Goal: Task Accomplishment & Management: Manage account settings

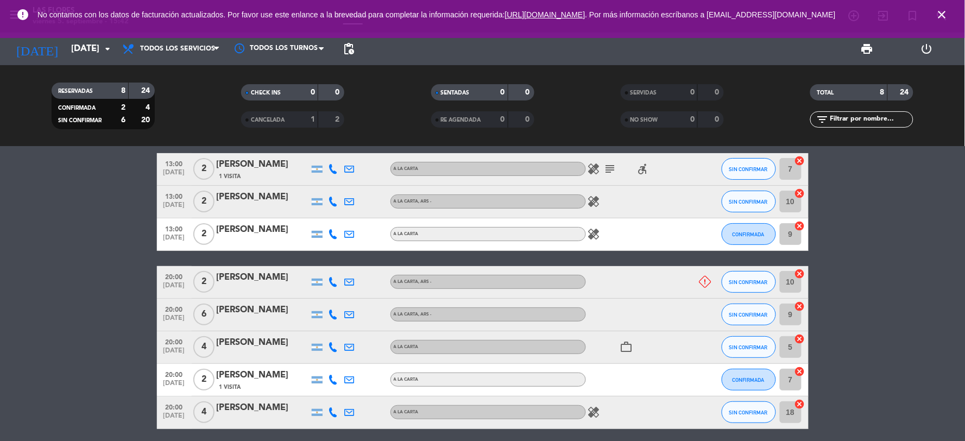
scroll to position [40, 0]
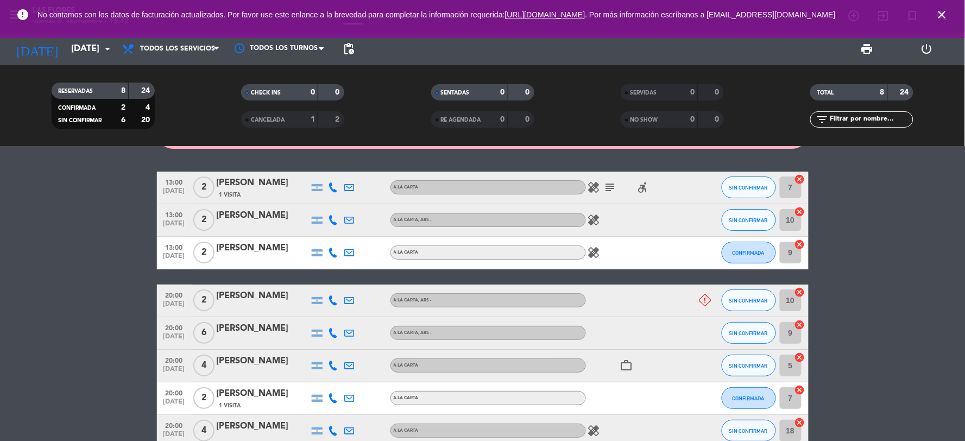
click at [604, 186] on icon "subject" at bounding box center [610, 187] width 13 height 13
click at [91, 53] on input "[DATE]" at bounding box center [123, 49] width 115 height 21
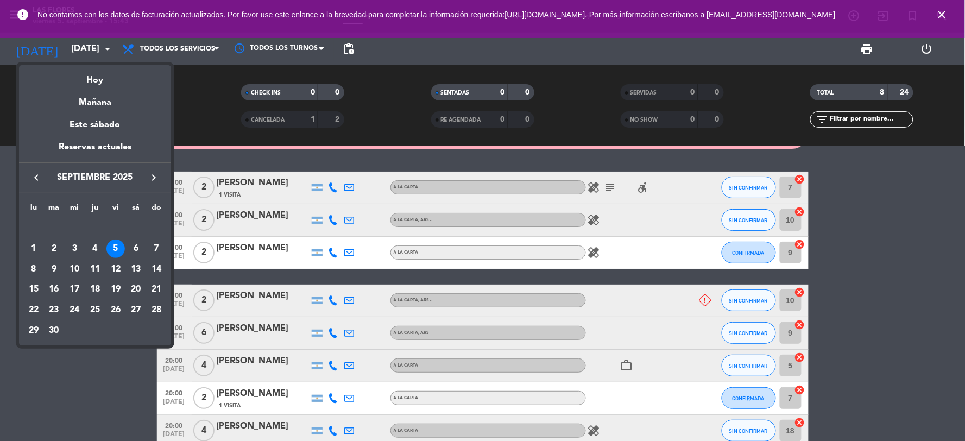
click at [142, 249] on div "6" at bounding box center [136, 249] width 18 height 18
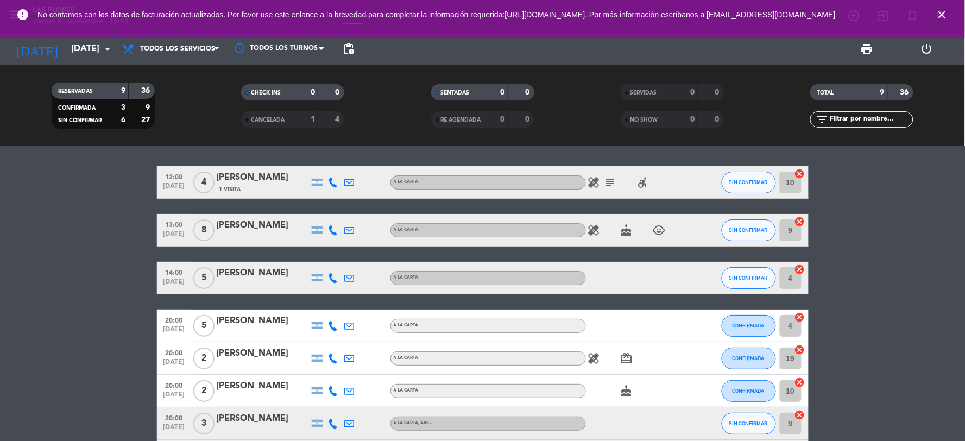
scroll to position [0, 0]
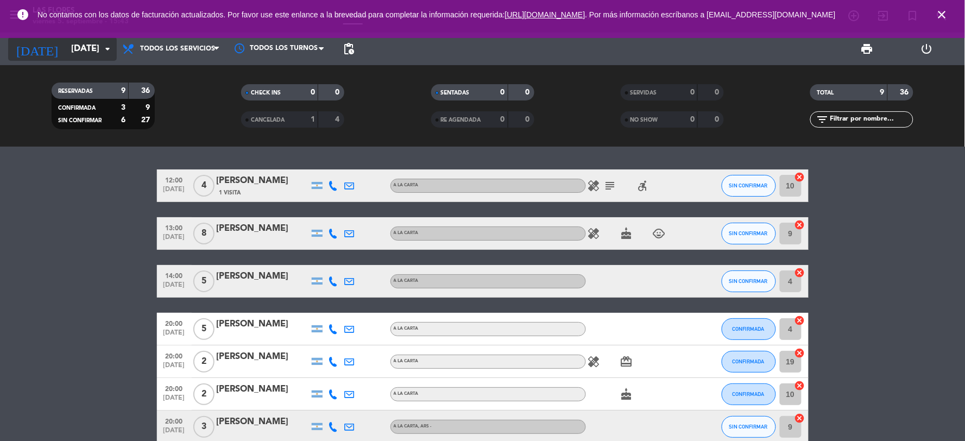
click at [96, 51] on input "[DATE]" at bounding box center [123, 49] width 115 height 21
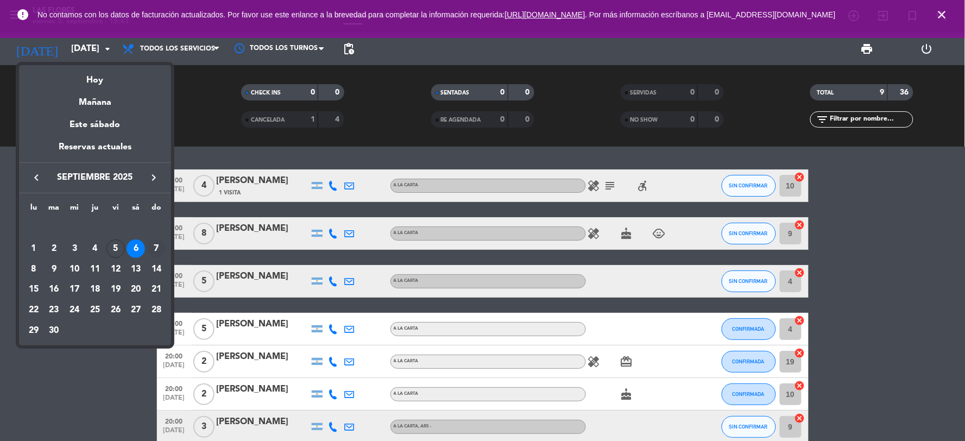
click at [155, 242] on div "7" at bounding box center [156, 249] width 18 height 18
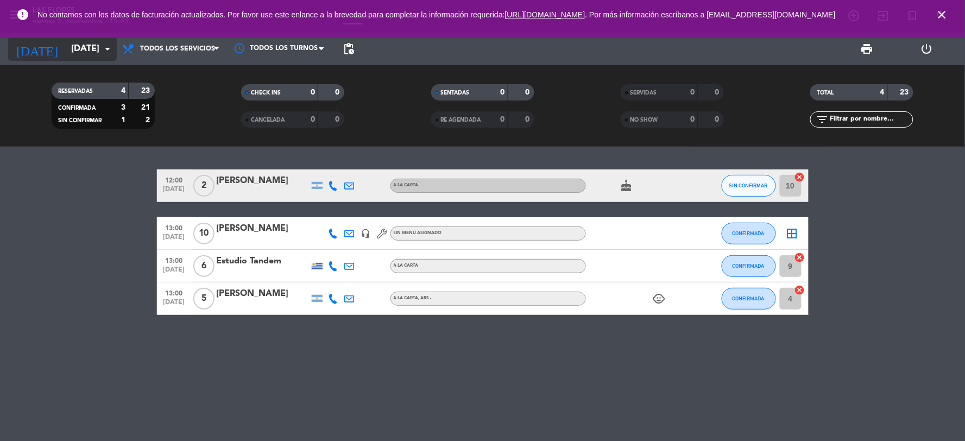
click at [66, 58] on input "[DATE]" at bounding box center [123, 49] width 115 height 21
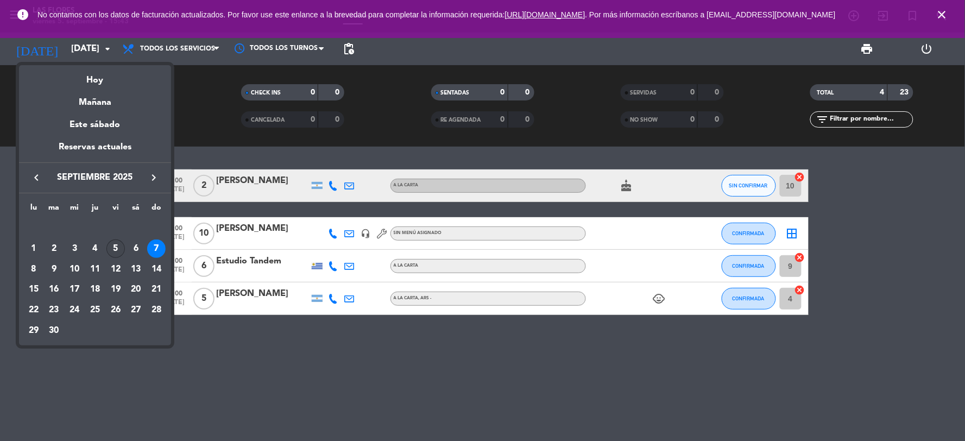
click at [108, 256] on td "5" at bounding box center [115, 248] width 21 height 21
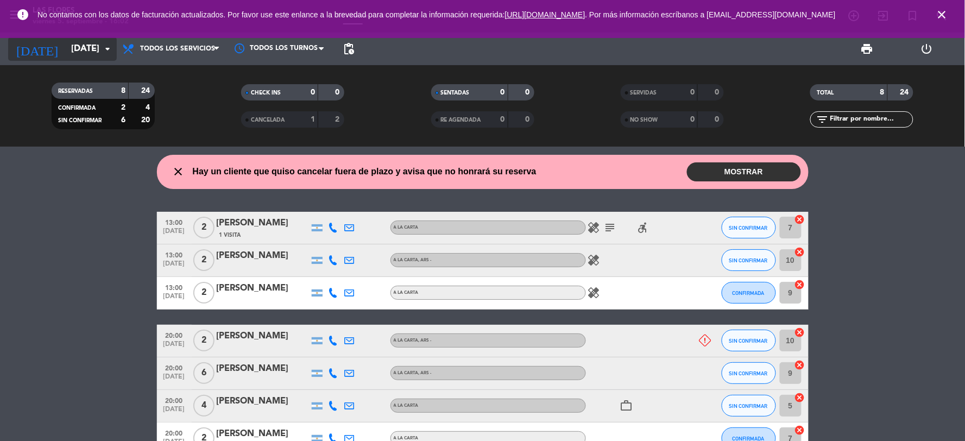
click at [112, 47] on icon "arrow_drop_down" at bounding box center [107, 48] width 13 height 13
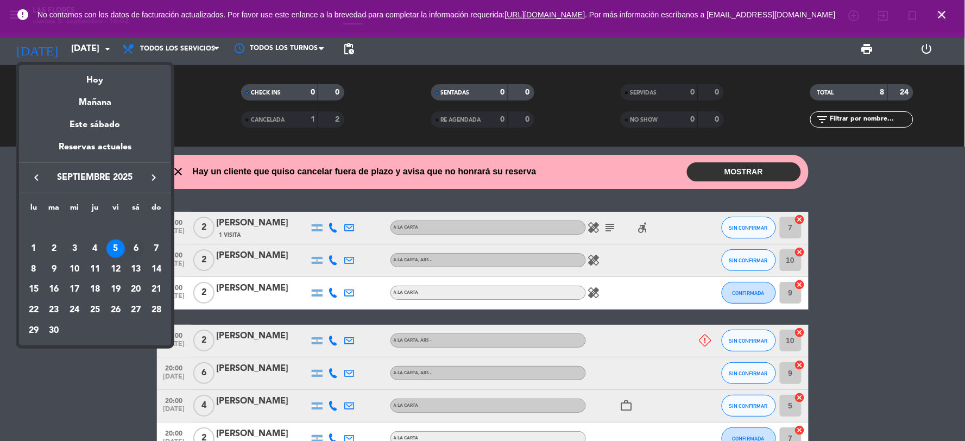
click at [138, 249] on div "6" at bounding box center [136, 249] width 18 height 18
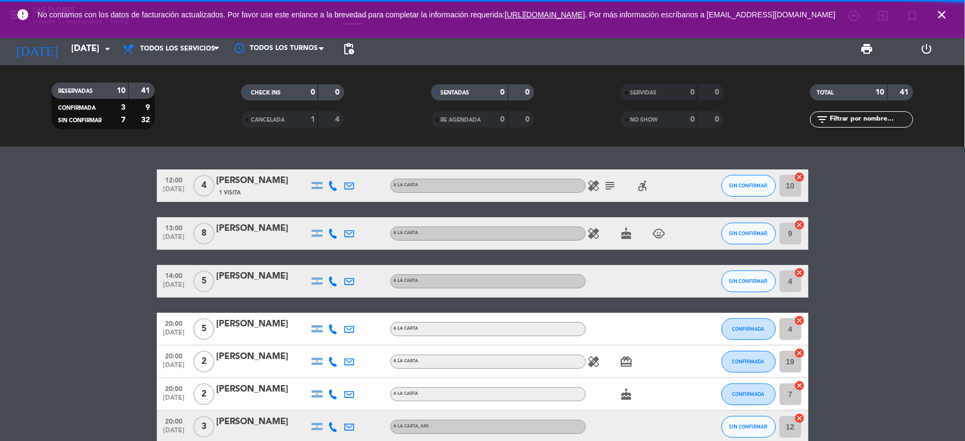
click at [180, 53] on span "Todos los servicios" at bounding box center [171, 49] width 109 height 24
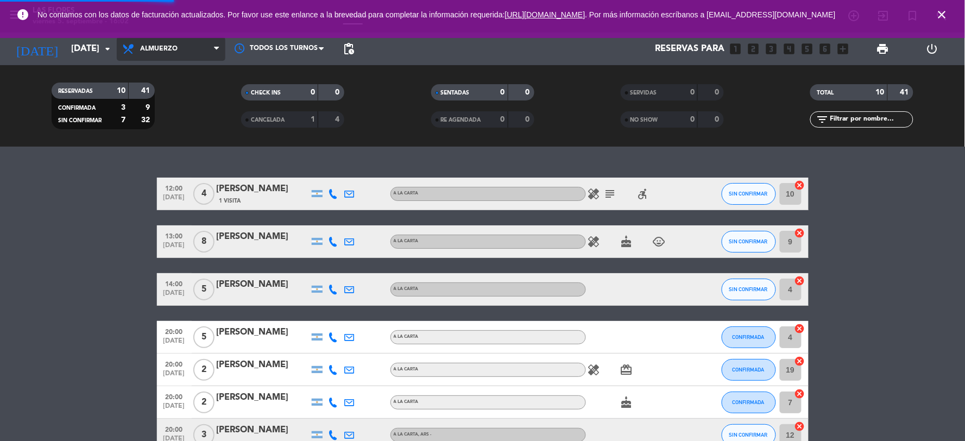
click at [163, 142] on div "menu Las [PERSON_NAME][DATE] 5. septiembre - 16:02 Mis reservas Mapa de mesas D…" at bounding box center [482, 73] width 965 height 147
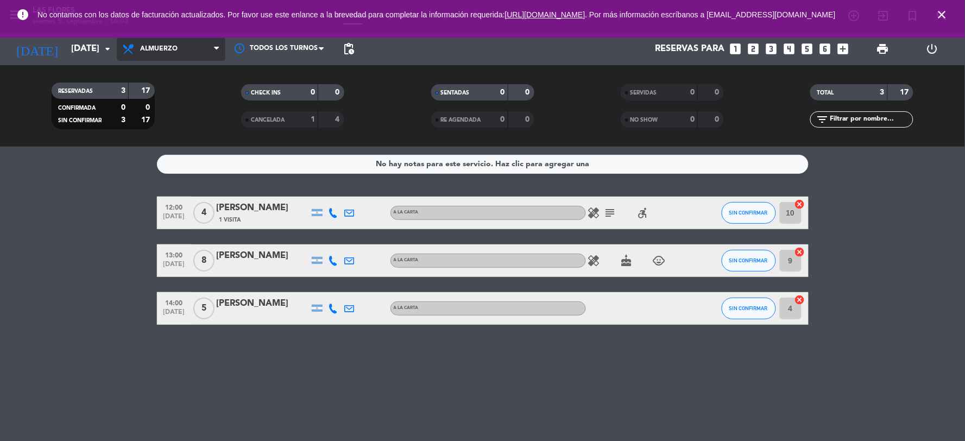
click at [178, 49] on span "Almuerzo" at bounding box center [171, 49] width 109 height 24
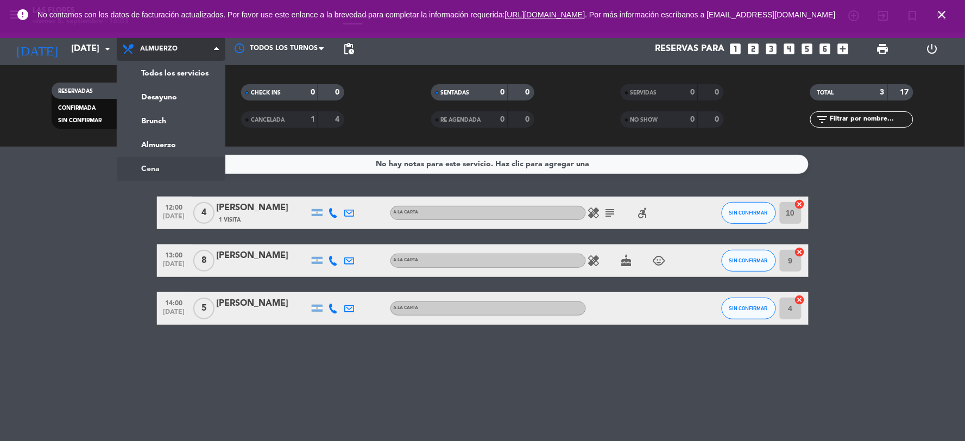
click at [170, 166] on ng-component "menu Las [PERSON_NAME][DATE] 5. septiembre - 16:03 Mis reservas Mapa de mesas D…" at bounding box center [482, 220] width 965 height 441
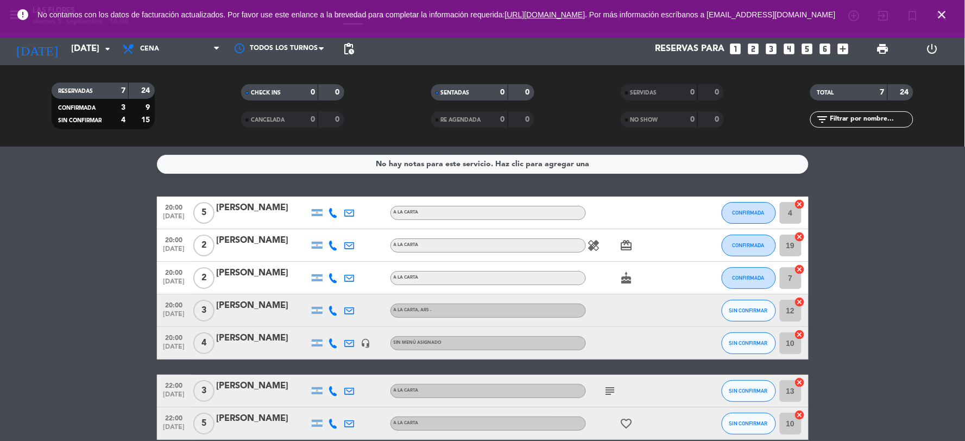
click at [182, 61] on div "Todos los servicios Desayuno Brunch Almuerzo Cena Cena Todos los servicios Desa…" at bounding box center [171, 49] width 109 height 33
click at [191, 55] on span "Cena" at bounding box center [171, 49] width 109 height 24
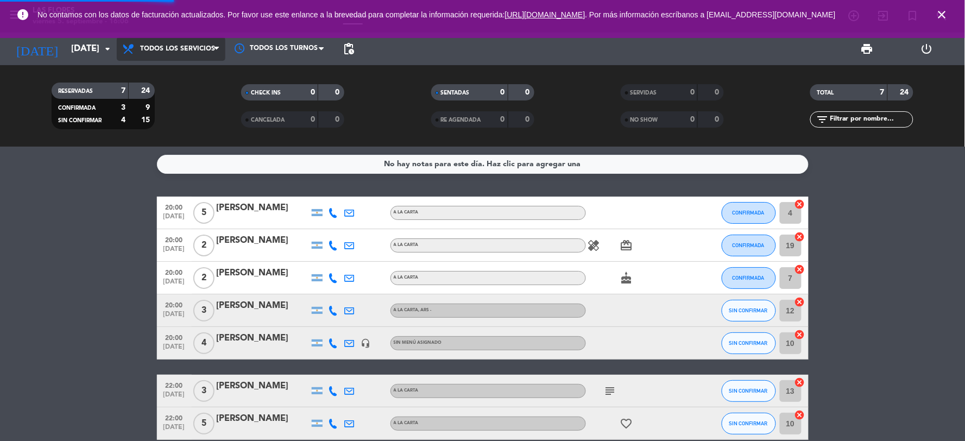
click at [200, 73] on div "menu Las [PERSON_NAME][DATE] 5. septiembre - 16:06 Mis reservas Mapa de mesas D…" at bounding box center [482, 73] width 965 height 147
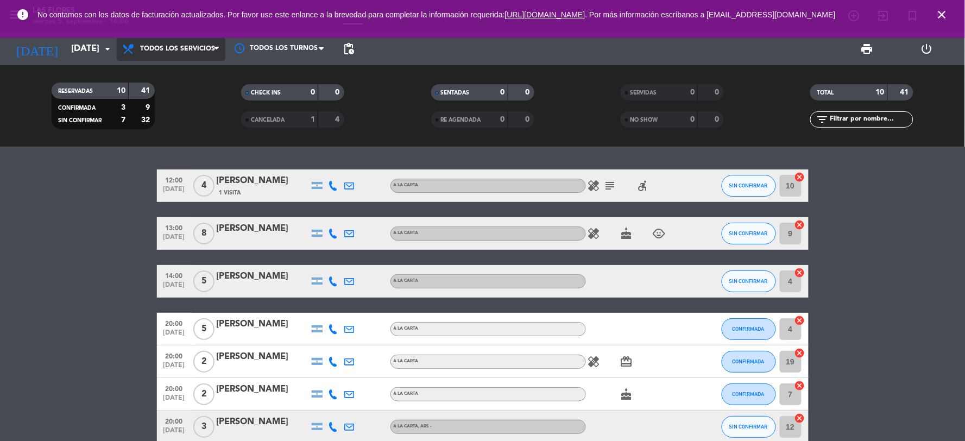
click at [201, 58] on span "Todos los servicios" at bounding box center [171, 49] width 109 height 24
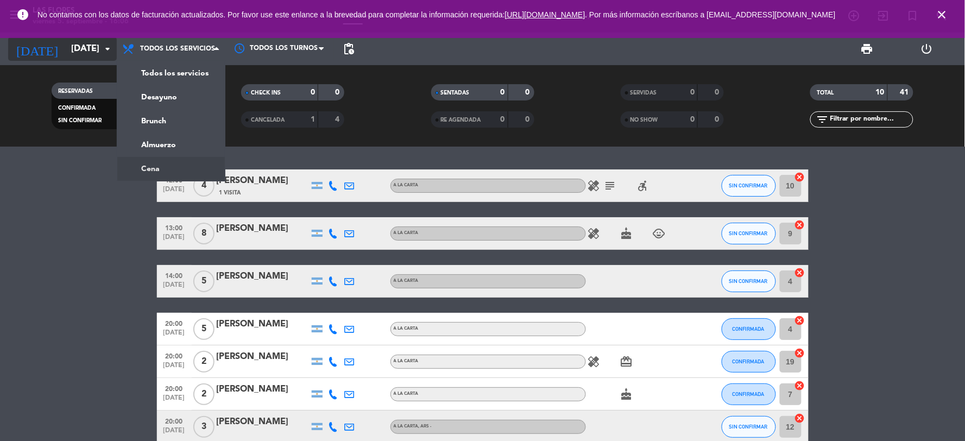
click at [101, 51] on icon "arrow_drop_down" at bounding box center [107, 48] width 13 height 13
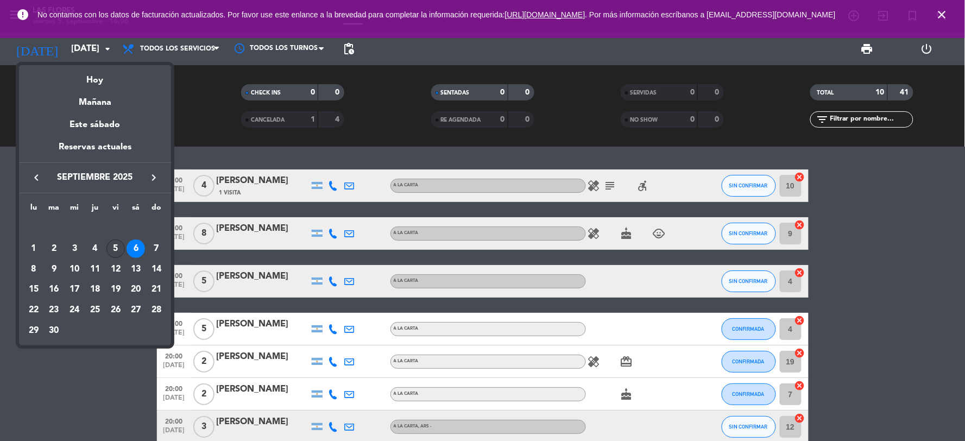
click at [123, 242] on td "5" at bounding box center [115, 248] width 21 height 21
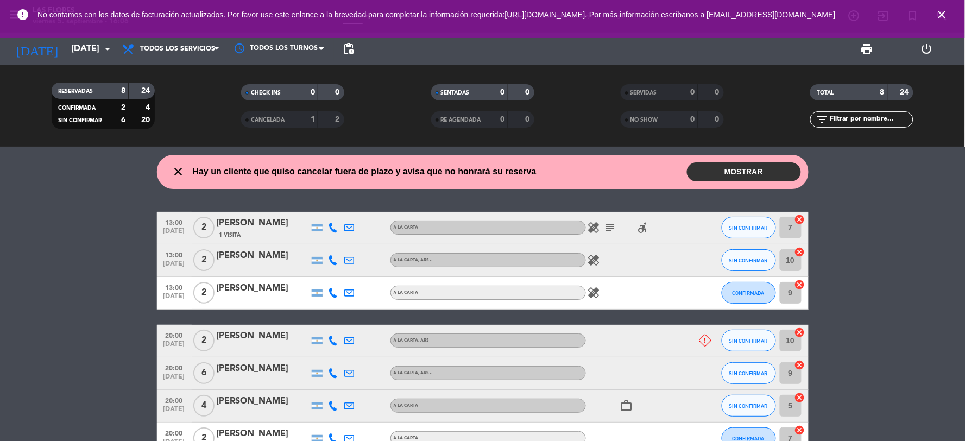
scroll to position [60, 0]
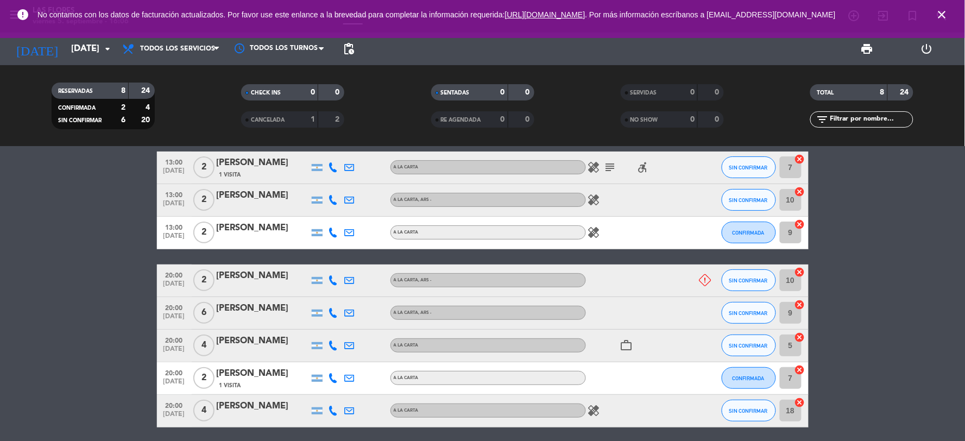
click at [703, 281] on icon at bounding box center [706, 280] width 12 height 12
click at [668, 284] on div at bounding box center [635, 280] width 98 height 32
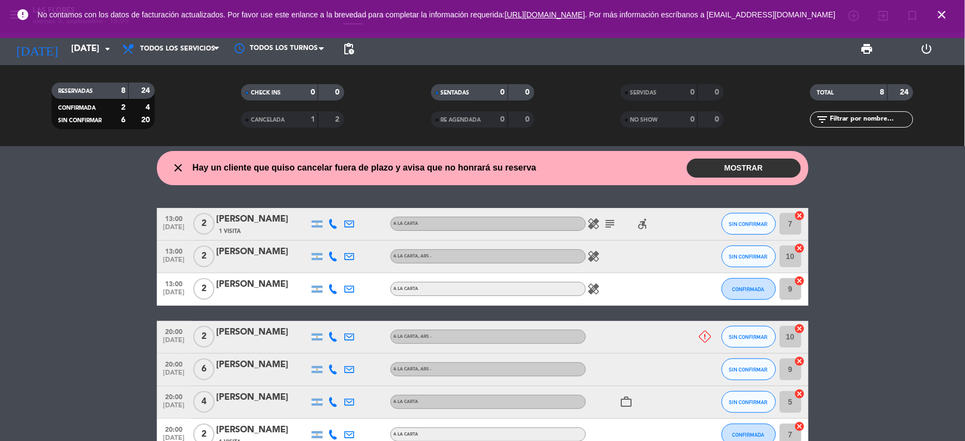
scroll to position [100, 0]
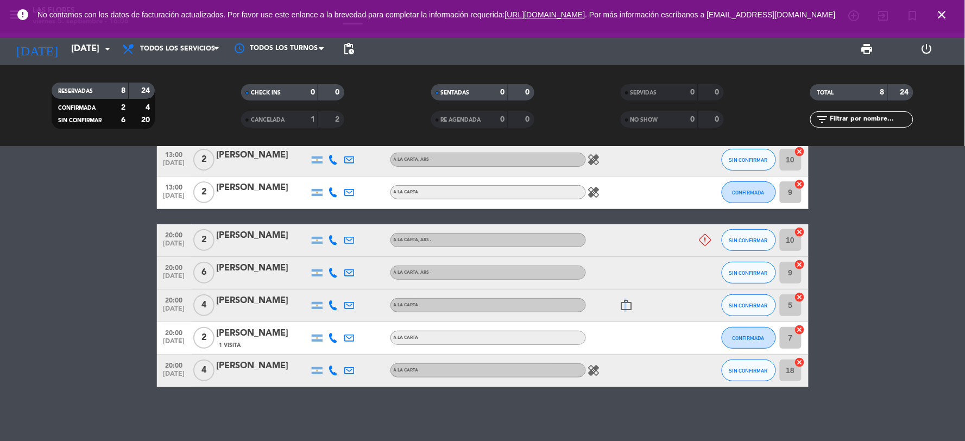
click at [625, 305] on icon "work_outline" at bounding box center [626, 305] width 13 height 13
click at [621, 332] on div at bounding box center [635, 338] width 98 height 32
click at [599, 367] on icon "healing" at bounding box center [594, 370] width 13 height 13
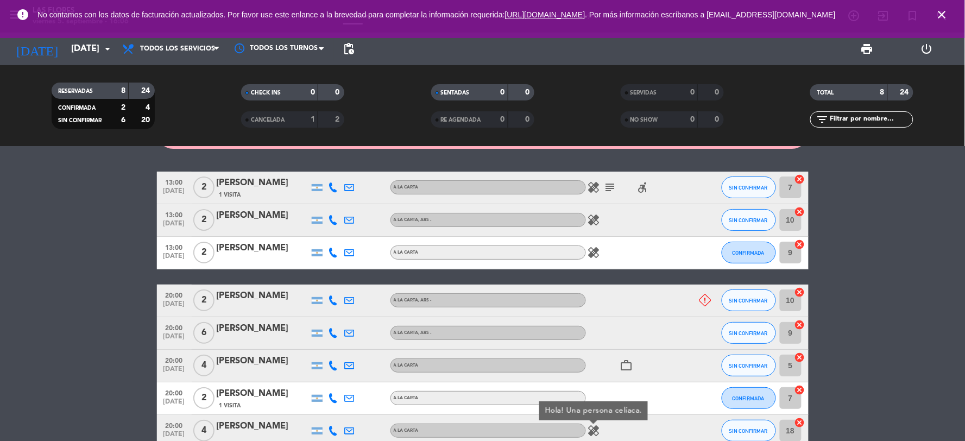
click at [604, 351] on div "work_outline" at bounding box center [635, 366] width 98 height 32
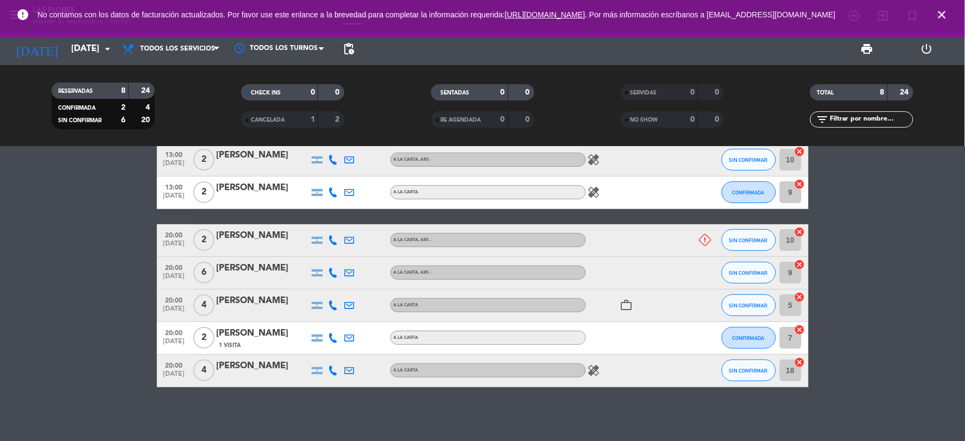
click at [595, 376] on icon "healing" at bounding box center [594, 370] width 13 height 13
click at [582, 415] on div "close Hay un cliente que quiso cancelar fuera de plazo y avisa que no honrará s…" at bounding box center [482, 294] width 965 height 294
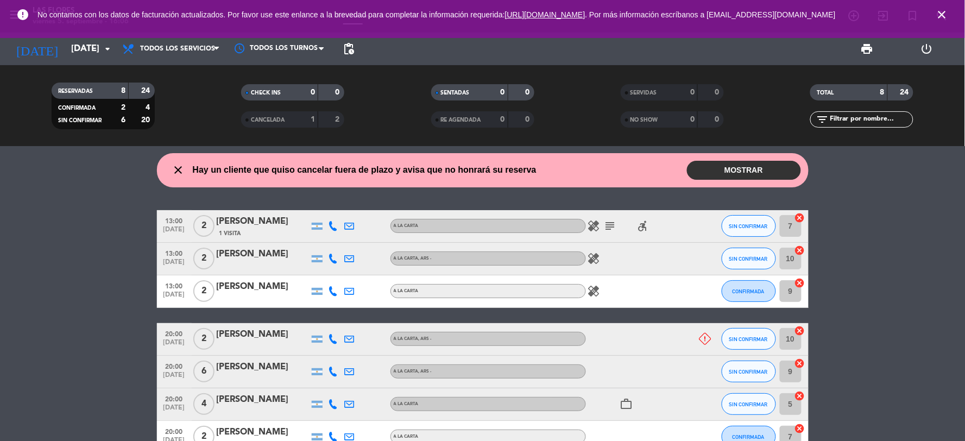
scroll to position [0, 0]
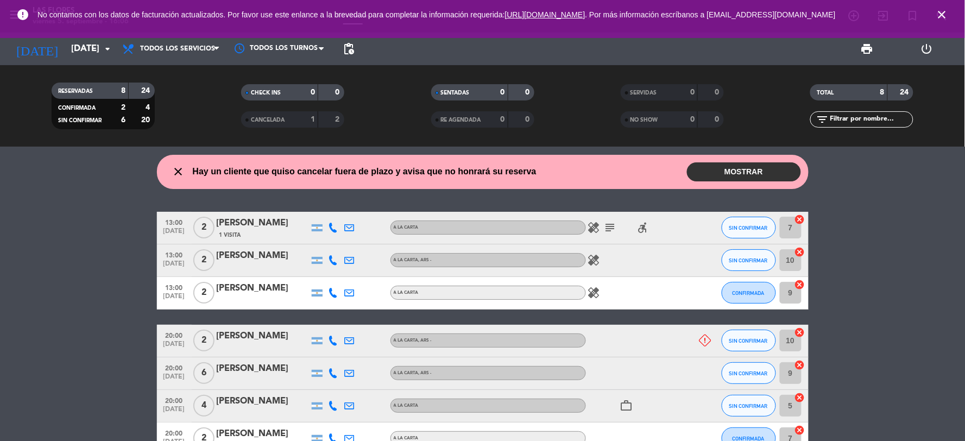
click at [599, 289] on icon "healing" at bounding box center [594, 292] width 13 height 13
click at [597, 254] on icon "healing" at bounding box center [594, 260] width 13 height 13
click at [597, 235] on div "Gluten free" at bounding box center [595, 240] width 54 height 19
click at [596, 222] on icon "healing" at bounding box center [594, 227] width 13 height 13
click at [604, 229] on icon "subject" at bounding box center [610, 227] width 13 height 13
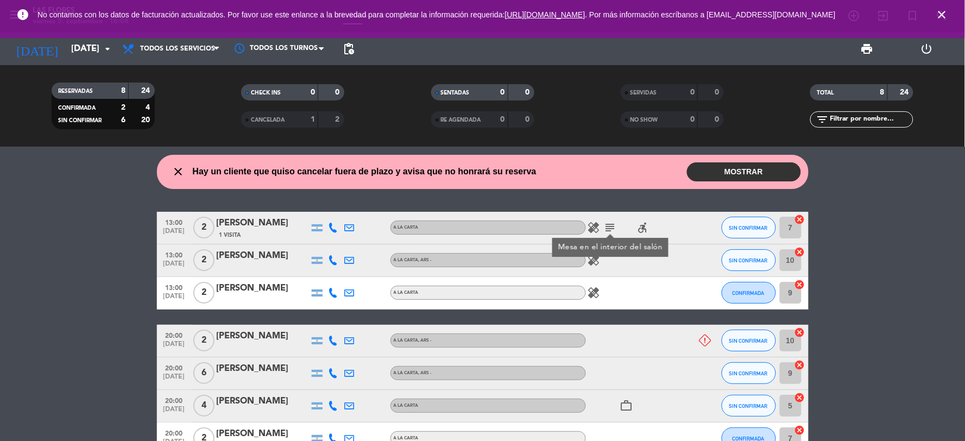
click at [649, 230] on icon "accessible_forward" at bounding box center [643, 227] width 13 height 13
click at [685, 196] on div "close Hay un cliente que quiso cancelar fuera de plazo y avisa que no honrará s…" at bounding box center [482, 294] width 965 height 294
click at [78, 53] on input "[DATE]" at bounding box center [123, 49] width 115 height 21
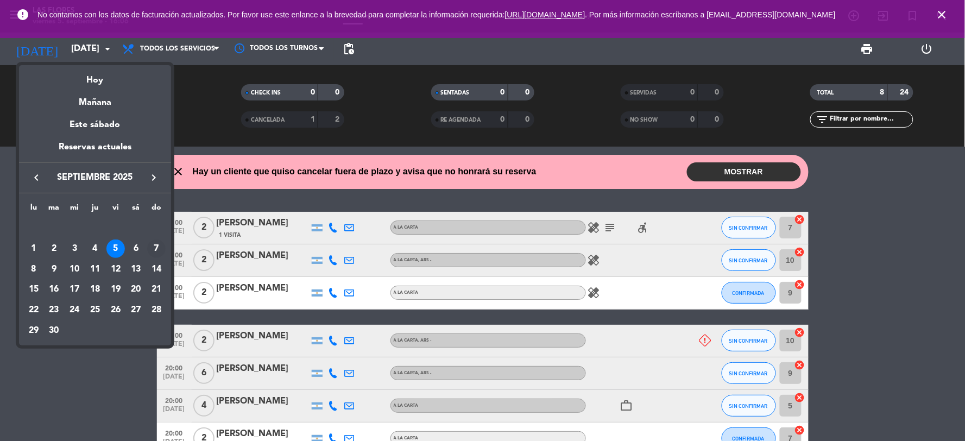
click at [149, 243] on div "7" at bounding box center [156, 249] width 18 height 18
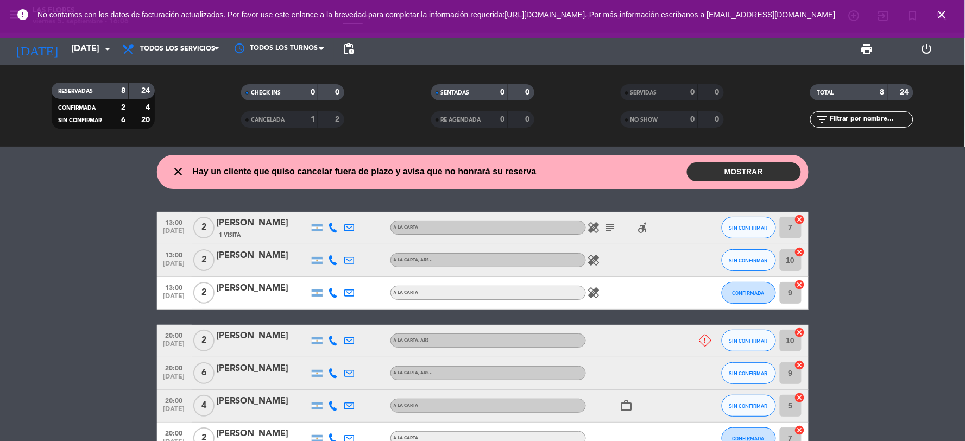
type input "[DATE]"
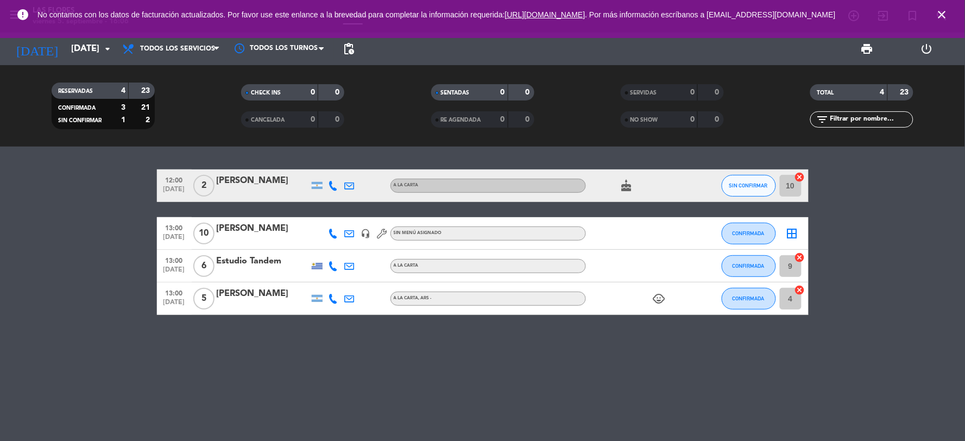
click at [661, 303] on icon "child_care" at bounding box center [659, 298] width 13 height 13
click at [627, 339] on div "12:00 [DATE] 2 [PERSON_NAME] A LA CARTA cake SIN CONFIRMAR 10 cancel 13:00 [DAT…" at bounding box center [482, 294] width 965 height 294
click at [621, 187] on icon "cake" at bounding box center [626, 185] width 13 height 13
click at [639, 333] on div "12:00 [DATE] 2 [PERSON_NAME] A LA CARTA cake CUMPLEAÑOS SIN CONFIRMAR 10 cancel…" at bounding box center [482, 294] width 965 height 294
